Goal: Information Seeking & Learning: Find specific page/section

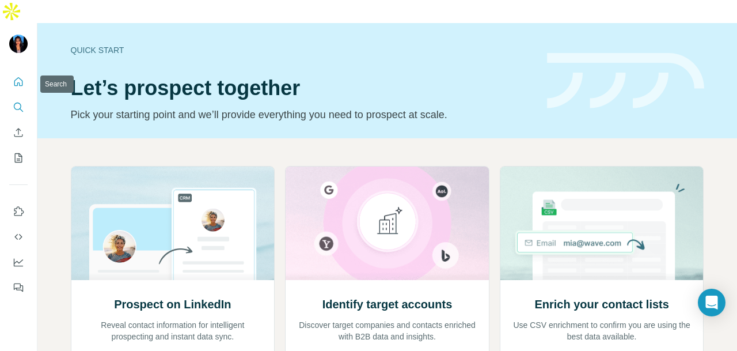
click at [20, 103] on icon "Search" at bounding box center [17, 106] width 7 height 7
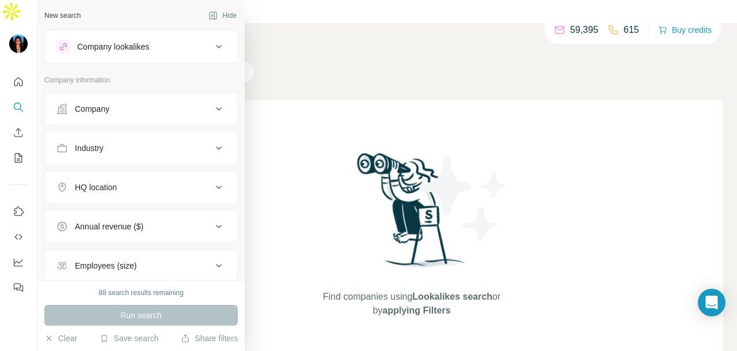
click at [127, 140] on button "Industry" at bounding box center [141, 148] width 192 height 28
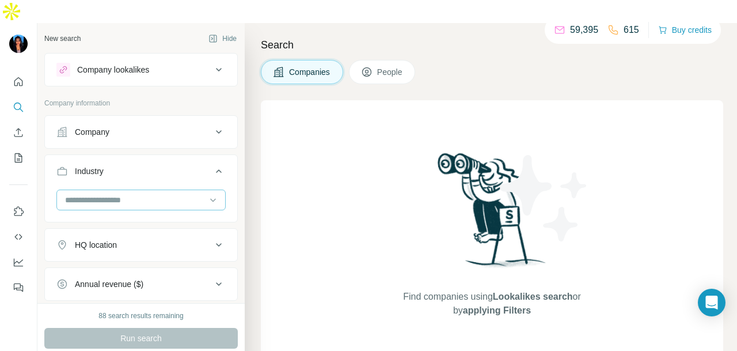
click at [131, 190] on div at bounding box center [135, 200] width 142 height 20
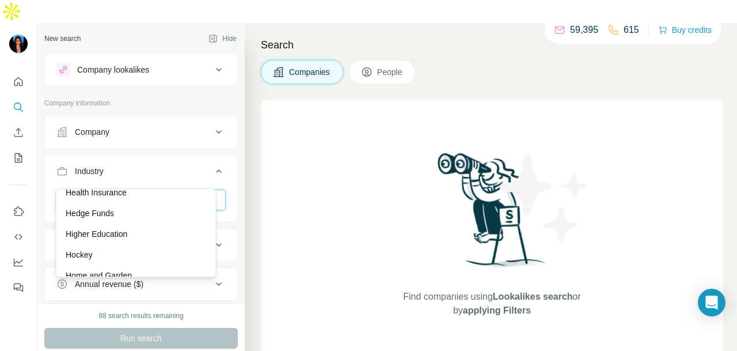
scroll to position [5932, 0]
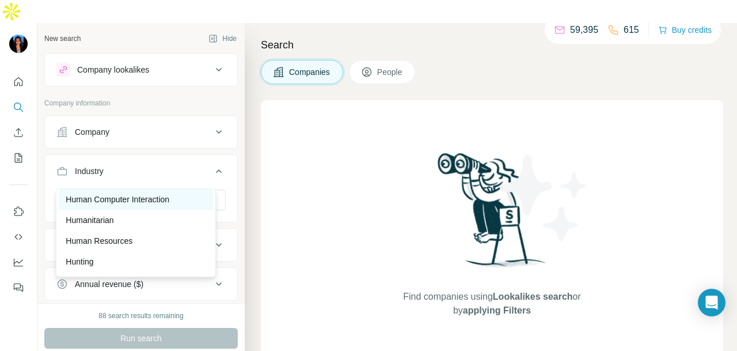
click at [131, 205] on p "Human Computer Interaction" at bounding box center [118, 200] width 104 height 12
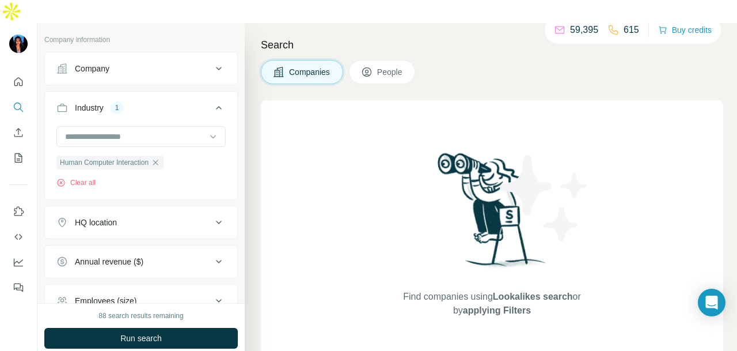
scroll to position [115, 0]
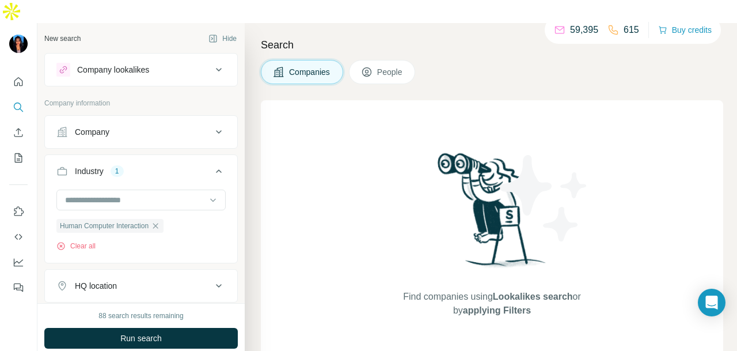
click at [384, 66] on span "People" at bounding box center [390, 72] width 26 height 12
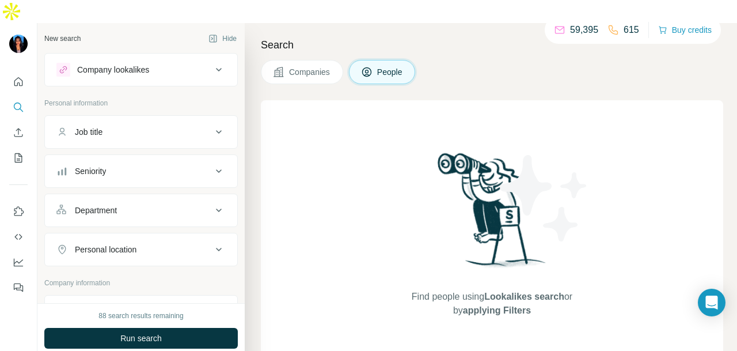
click at [153, 204] on div "Department" at bounding box center [134, 210] width 156 height 12
click at [144, 229] on div at bounding box center [135, 239] width 142 height 20
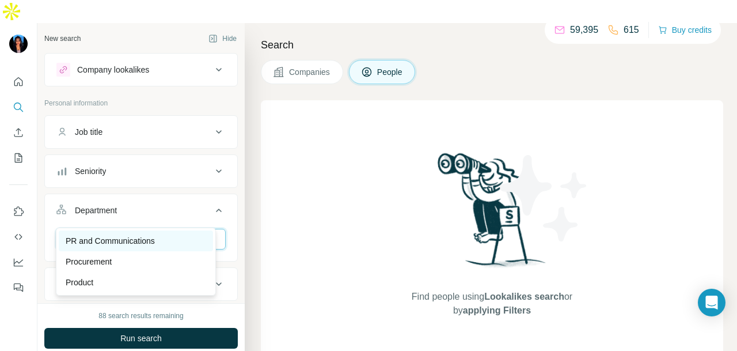
type input "**"
click at [155, 237] on p "PR and Communications" at bounding box center [110, 241] width 89 height 12
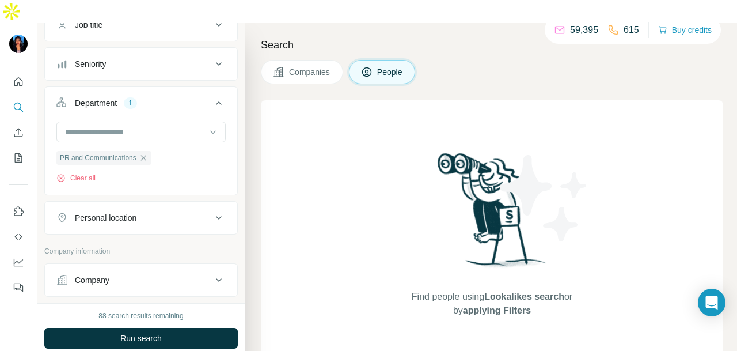
scroll to position [173, 0]
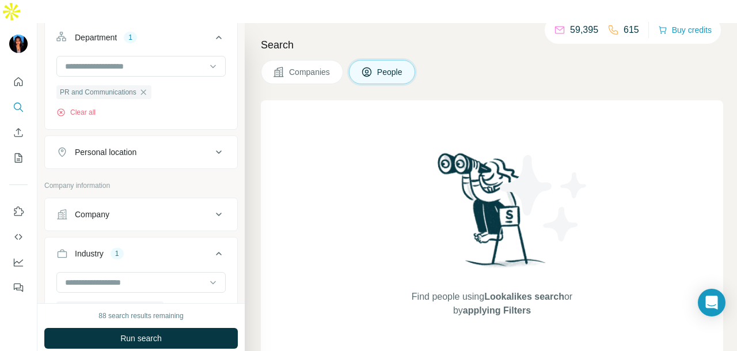
click at [150, 146] on div "Personal location" at bounding box center [134, 152] width 156 height 12
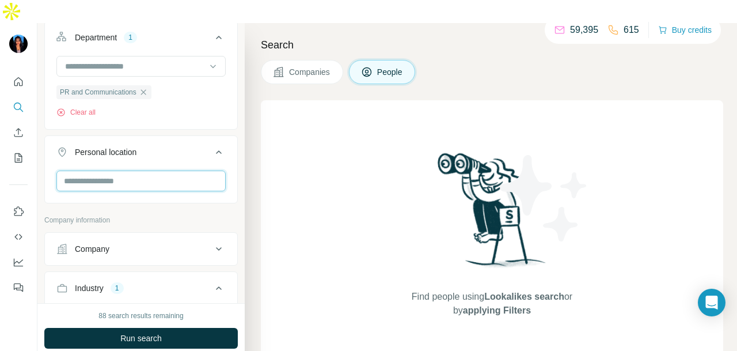
click at [147, 170] on input "text" at bounding box center [140, 180] width 169 height 21
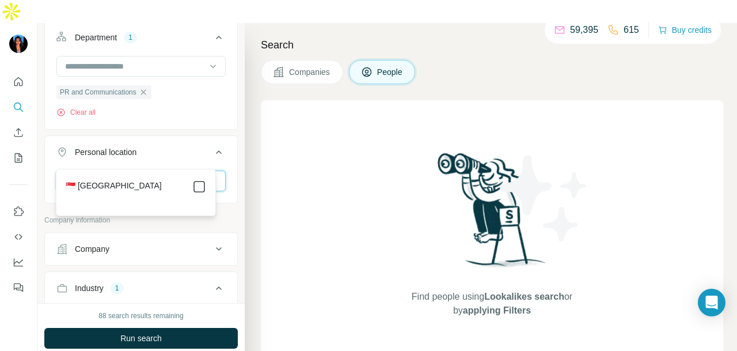
type input "****"
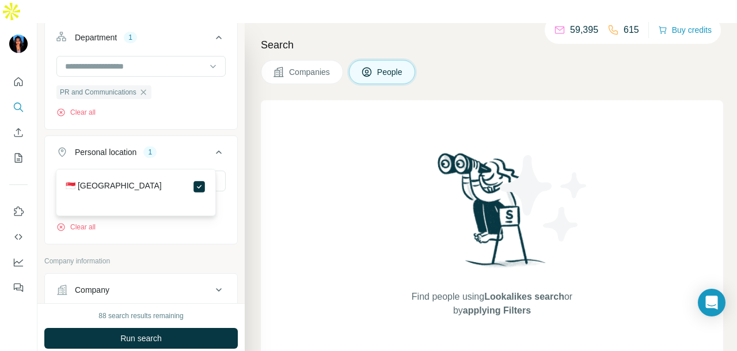
click at [195, 109] on ul "Job title Seniority Department 1 PR and Communications Clear all Personal locat…" at bounding box center [141, 93] width 194 height 302
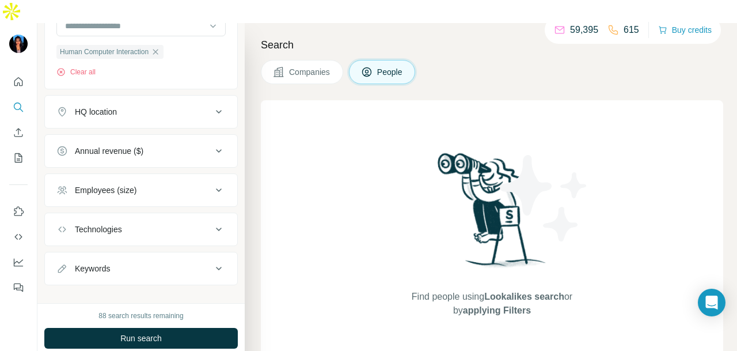
scroll to position [514, 0]
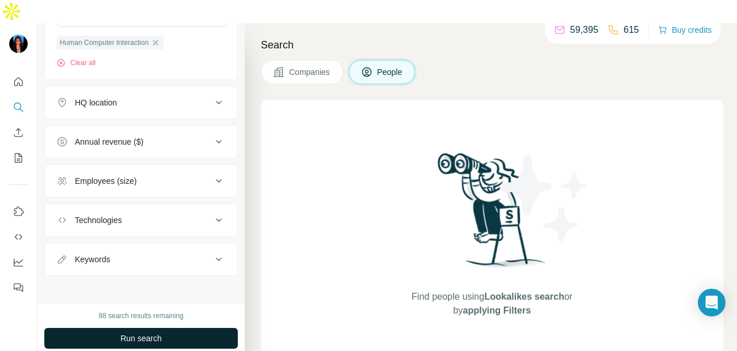
click at [194, 328] on button "Run search" at bounding box center [141, 338] width 194 height 21
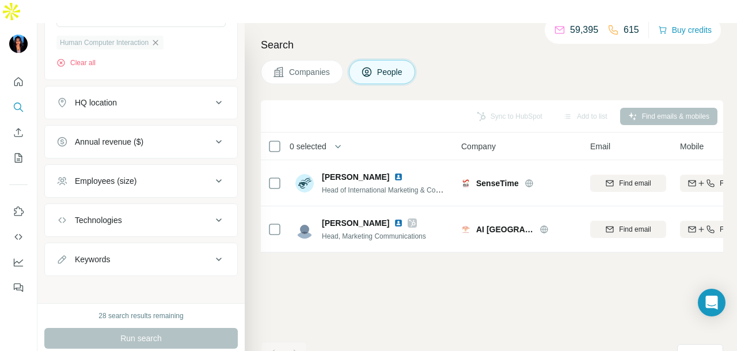
click at [160, 38] on icon "button" at bounding box center [155, 42] width 9 height 9
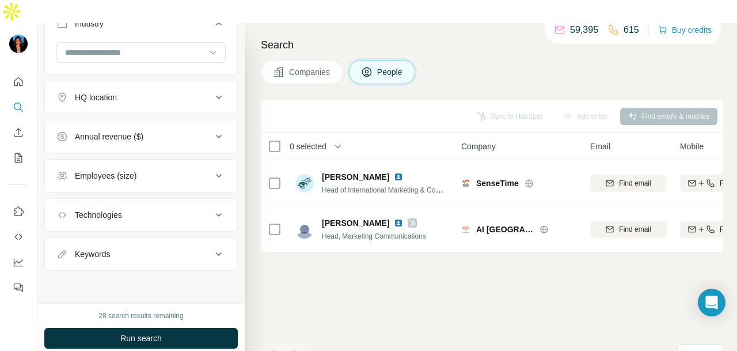
scroll to position [473, 0]
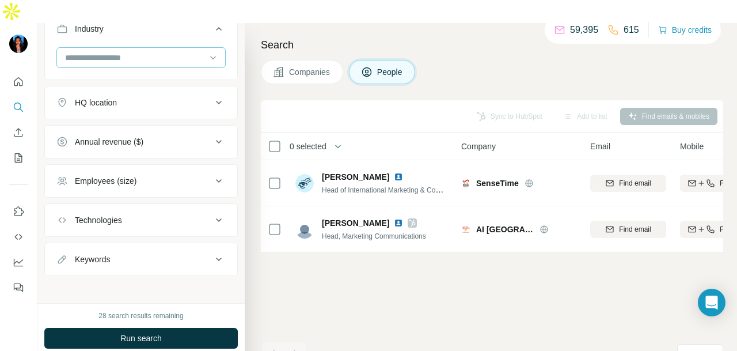
click at [181, 51] on input at bounding box center [135, 57] width 142 height 13
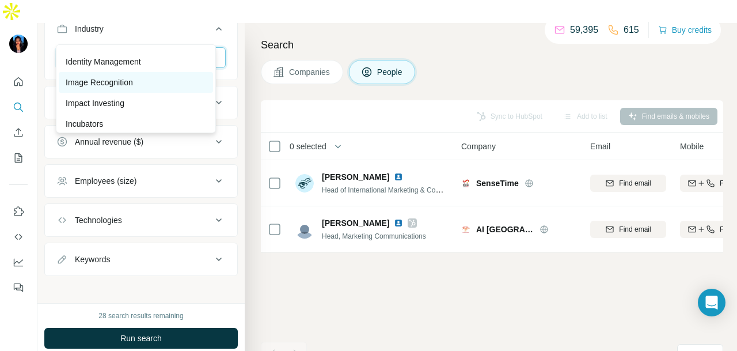
scroll to position [6047, 0]
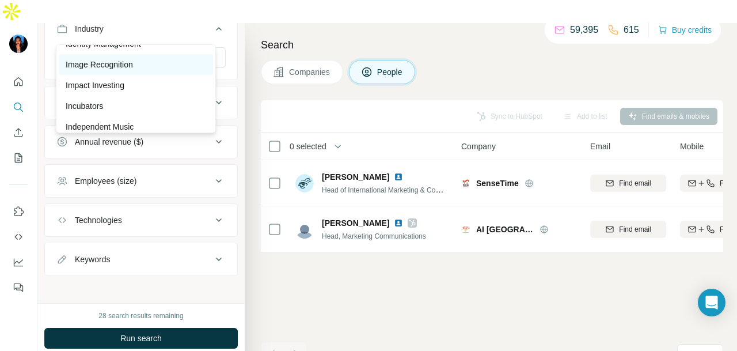
click at [179, 70] on div "Image Recognition" at bounding box center [136, 65] width 141 height 12
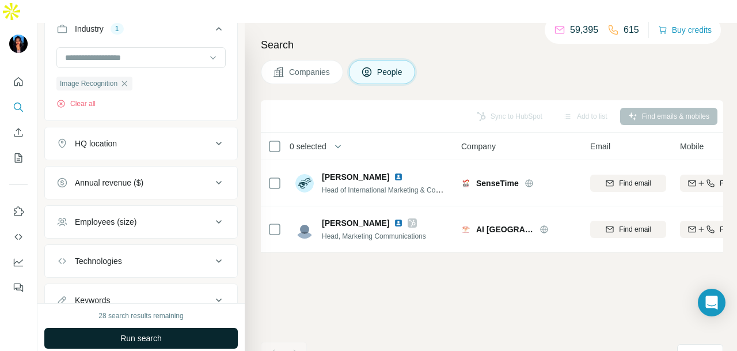
click at [204, 328] on button "Run search" at bounding box center [141, 338] width 194 height 21
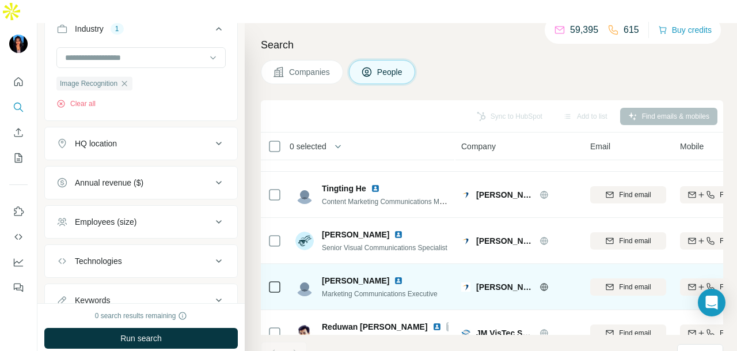
scroll to position [403, 0]
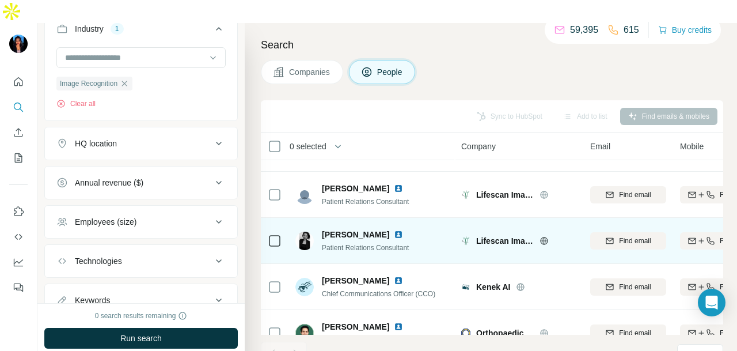
click at [394, 230] on img at bounding box center [398, 234] width 9 height 9
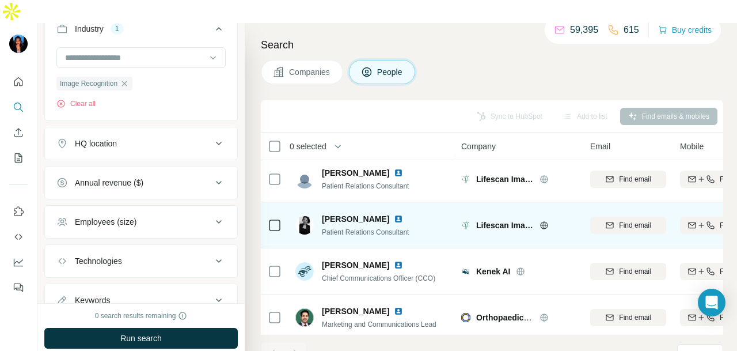
scroll to position [427, 0]
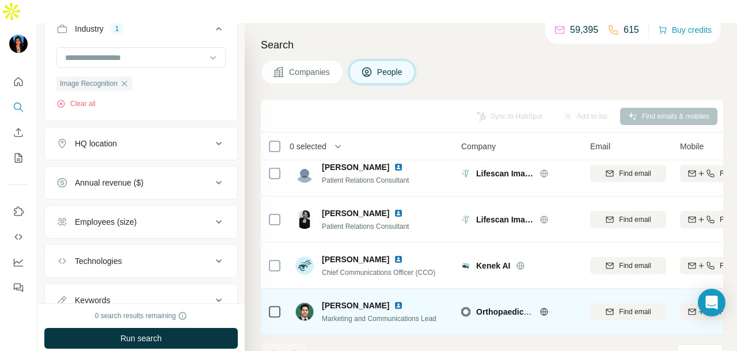
click at [394, 301] on img at bounding box center [398, 305] width 9 height 9
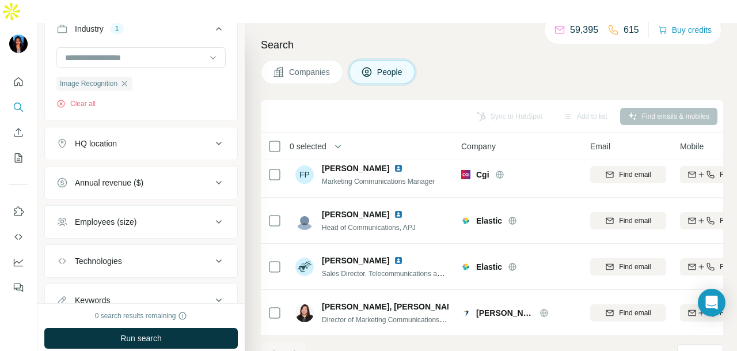
scroll to position [0, 0]
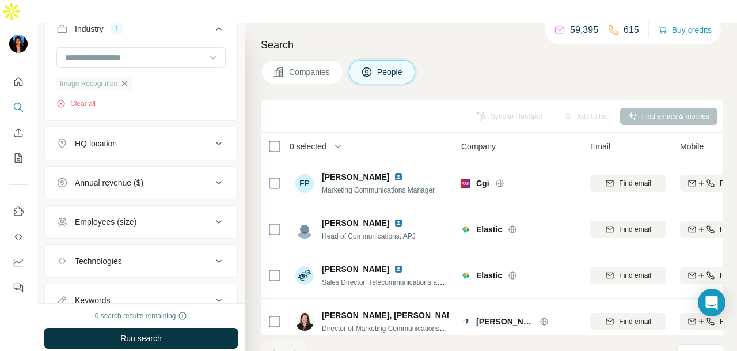
click at [129, 79] on icon "button" at bounding box center [124, 83] width 9 height 9
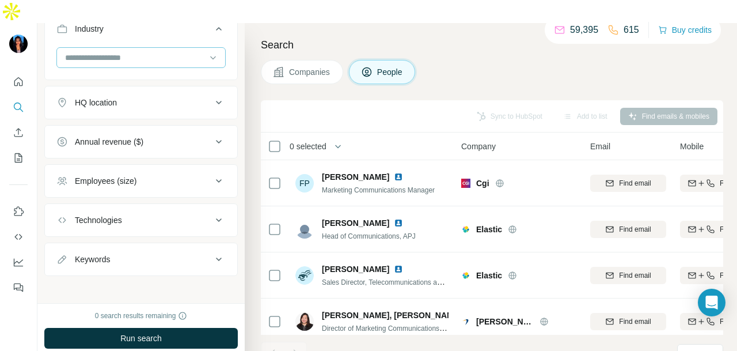
click at [146, 48] on div at bounding box center [135, 58] width 142 height 20
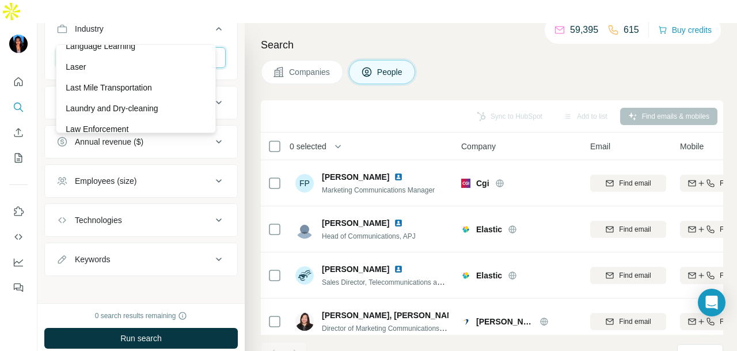
scroll to position [6739, 0]
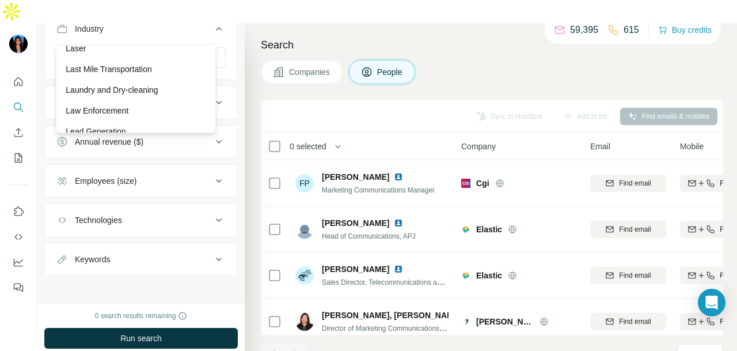
click at [166, 33] on div "Language Learning" at bounding box center [136, 28] width 141 height 12
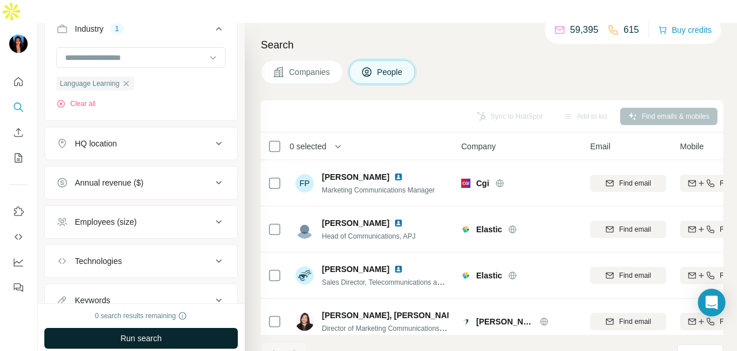
click at [147, 332] on span "Run search" at bounding box center [140, 338] width 41 height 12
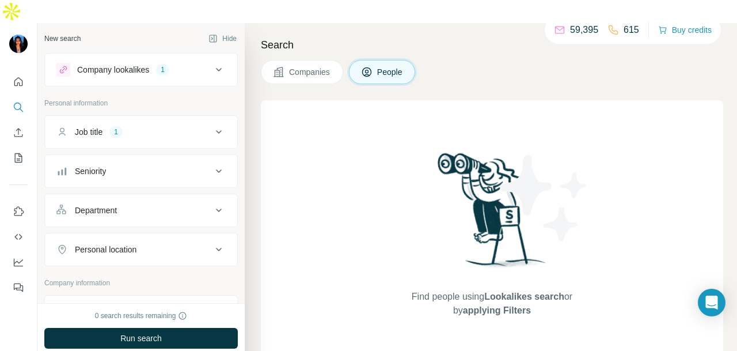
click at [169, 126] on div "Job title 1" at bounding box center [134, 132] width 156 height 12
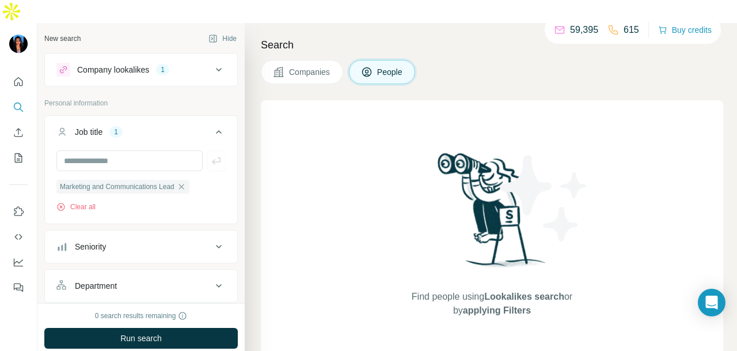
click at [198, 60] on div "Company lookalikes 1" at bounding box center [141, 69] width 194 height 33
click at [198, 57] on button "Company lookalikes 1" at bounding box center [141, 70] width 192 height 28
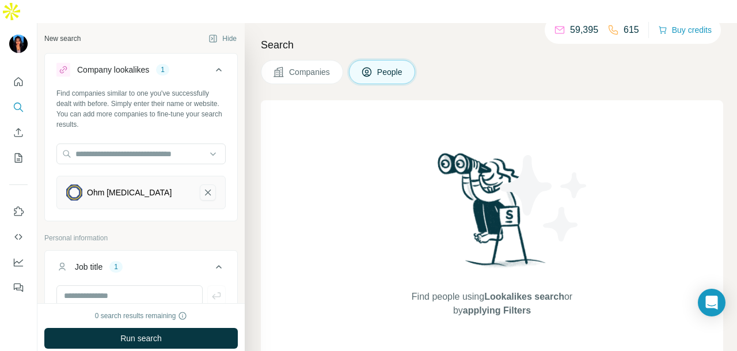
click at [203, 187] on icon "Ohm Mri-remove-button" at bounding box center [208, 193] width 10 height 12
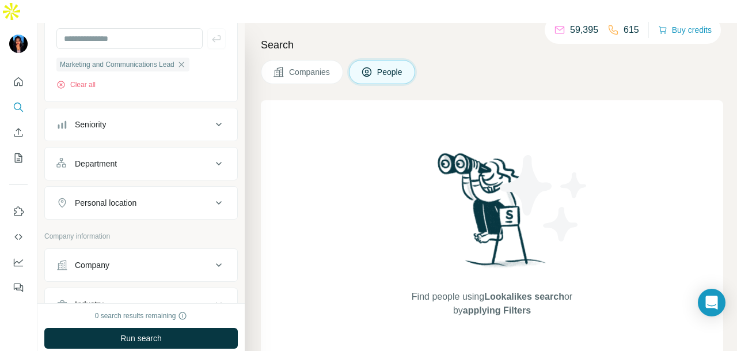
scroll to position [230, 0]
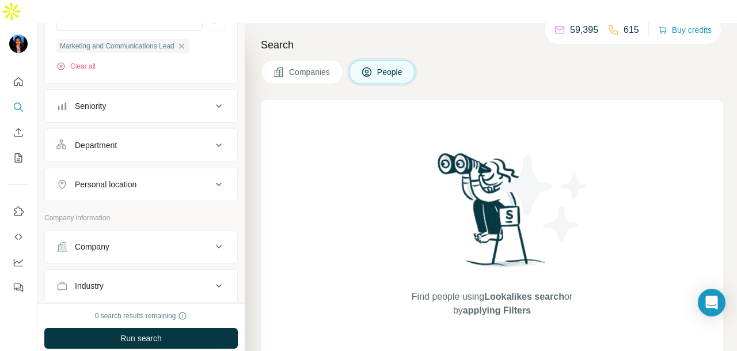
click at [193, 170] on button "Personal location" at bounding box center [141, 184] width 192 height 28
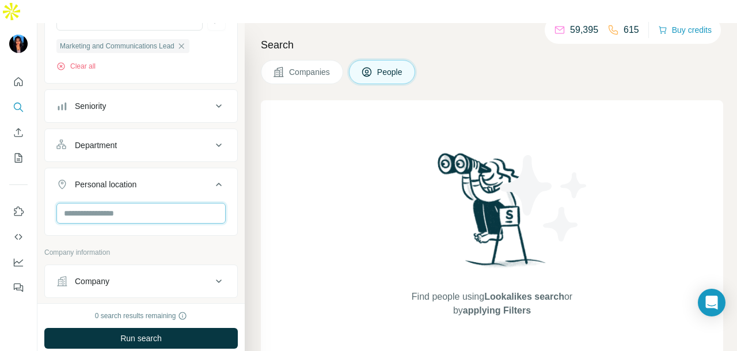
click at [186, 203] on input "text" at bounding box center [140, 213] width 169 height 21
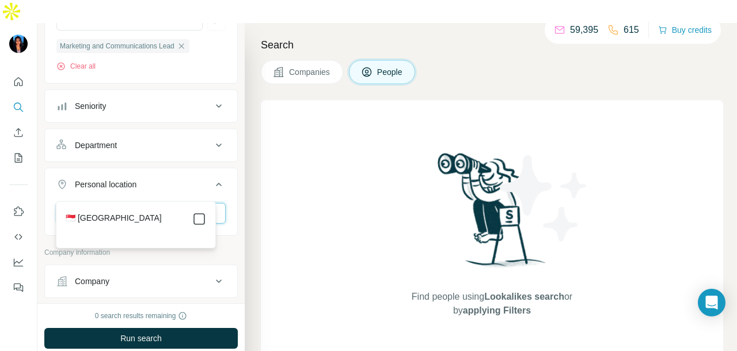
type input "****"
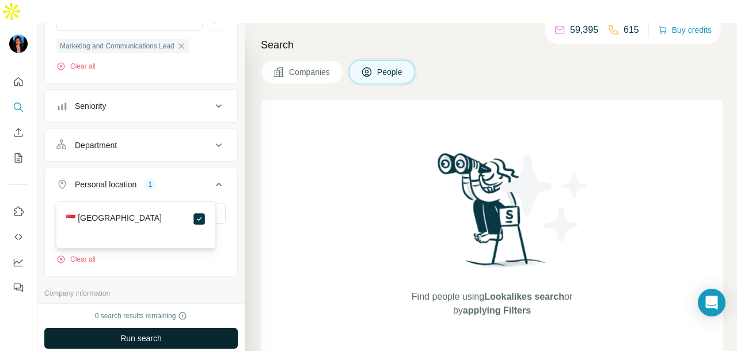
click at [191, 328] on button "Run search" at bounding box center [141, 338] width 194 height 21
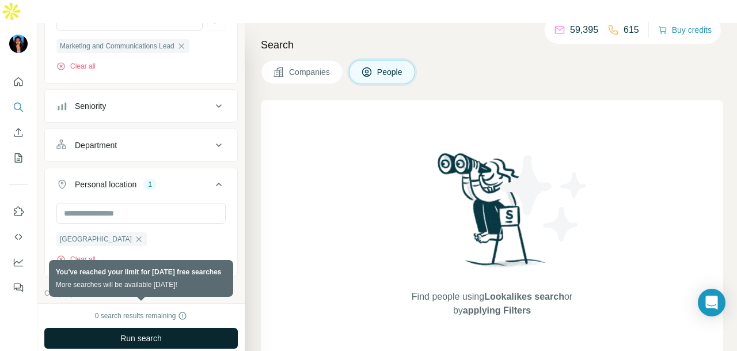
click at [226, 328] on button "Run search" at bounding box center [141, 338] width 194 height 21
